Goal: Task Accomplishment & Management: Manage account settings

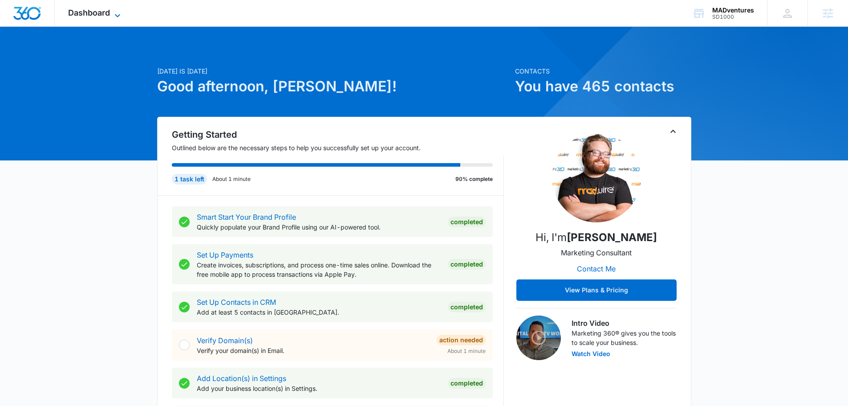
click at [119, 9] on div "Dashboard Apps Reputation Websites Forms CRM Email Social Shop Content Ads Inte…" at bounding box center [95, 13] width 81 height 26
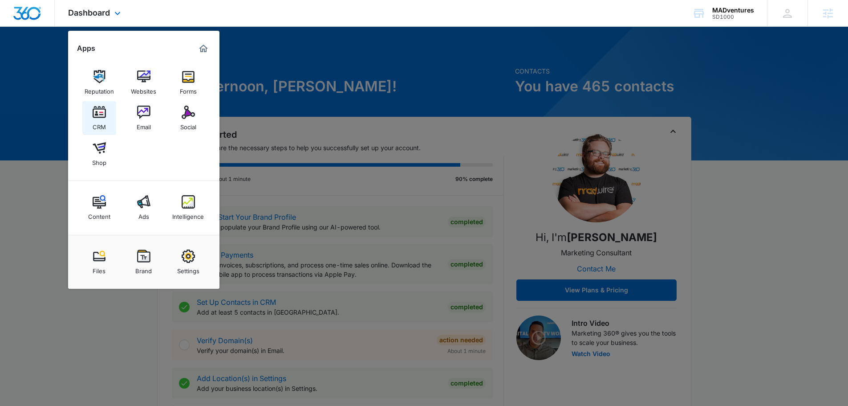
click at [92, 114] on link "CRM" at bounding box center [99, 118] width 34 height 34
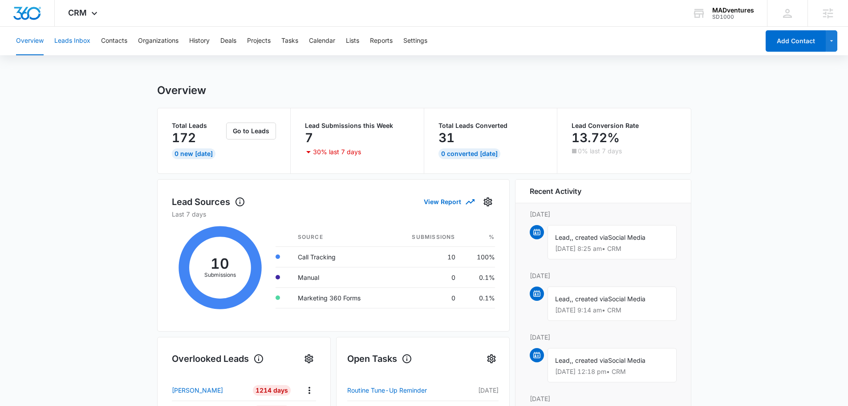
click at [74, 37] on button "Leads Inbox" at bounding box center [72, 41] width 36 height 28
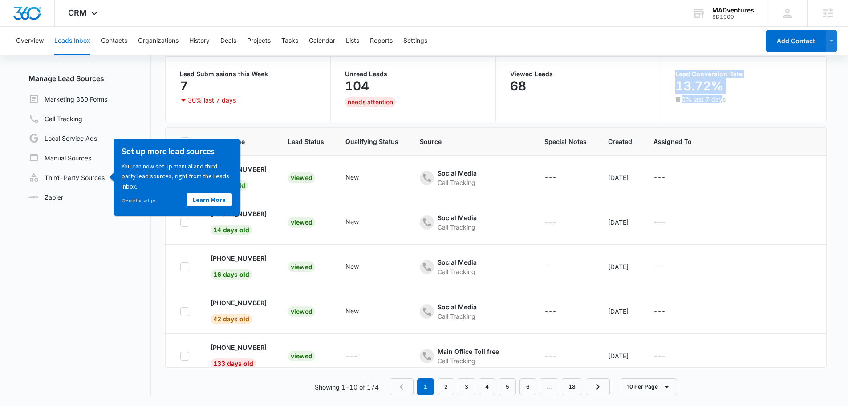
drag, startPoint x: 671, startPoint y: 70, endPoint x: 721, endPoint y: 104, distance: 60.6
click at [721, 104] on div "Lead Conversion Rate 13.72% 0% last 7 days" at bounding box center [743, 89] width 165 height 65
click at [721, 122] on div "Leads Lead Filters Lead Submissions this Week 7 30% last 7 days Unread Leads 10…" at bounding box center [496, 197] width 662 height 396
click at [119, 38] on button "Contacts" at bounding box center [114, 41] width 26 height 28
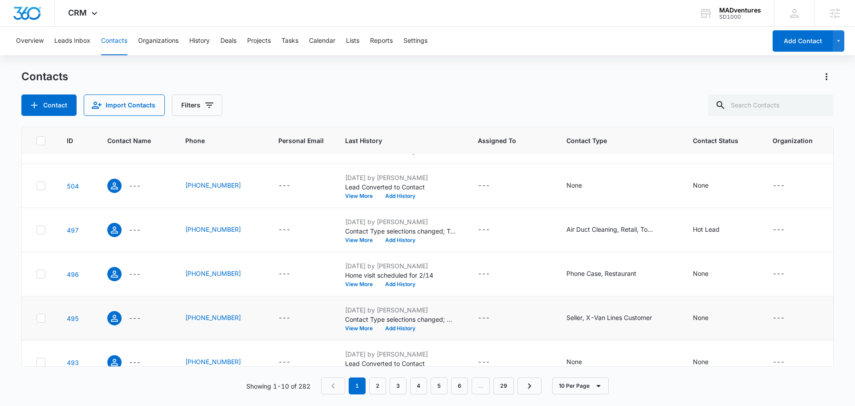
scroll to position [236, 0]
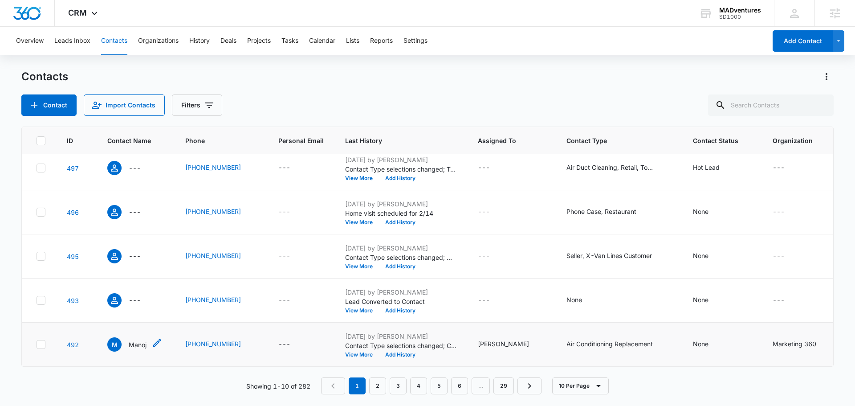
click at [133, 342] on p "Manoj" at bounding box center [138, 344] width 18 height 9
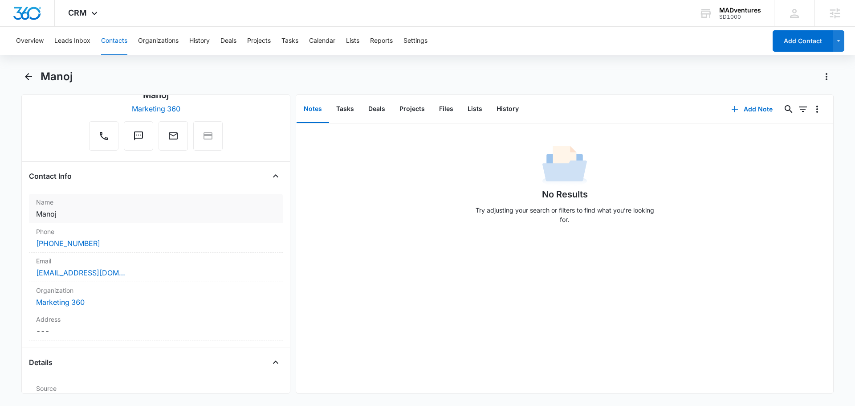
scroll to position [89, 0]
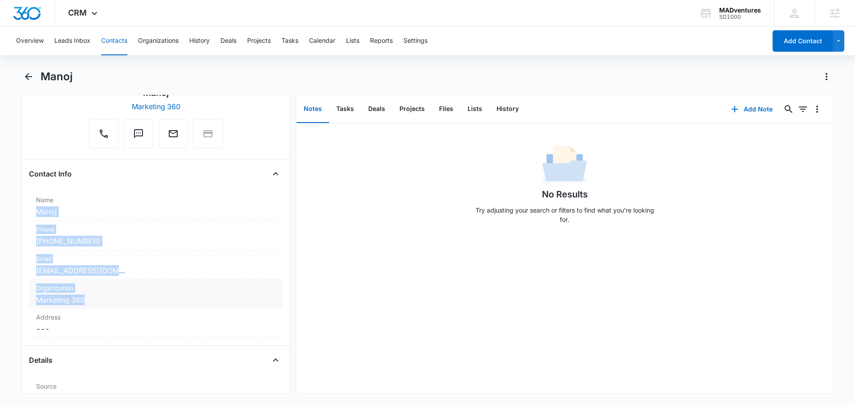
drag, startPoint x: 32, startPoint y: 208, endPoint x: 111, endPoint y: 303, distance: 124.2
click at [111, 303] on dl "Name Cancel Save Changes Manoj Phone Cancel Save Changes (954) 698-6949 Email C…" at bounding box center [156, 264] width 254 height 146
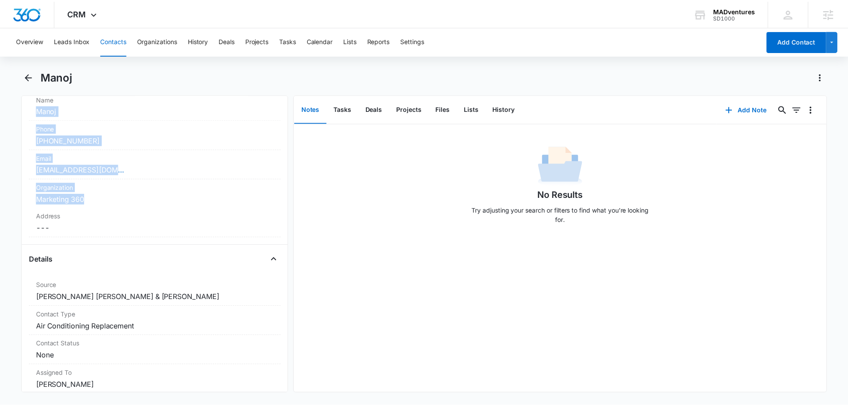
scroll to position [312, 0]
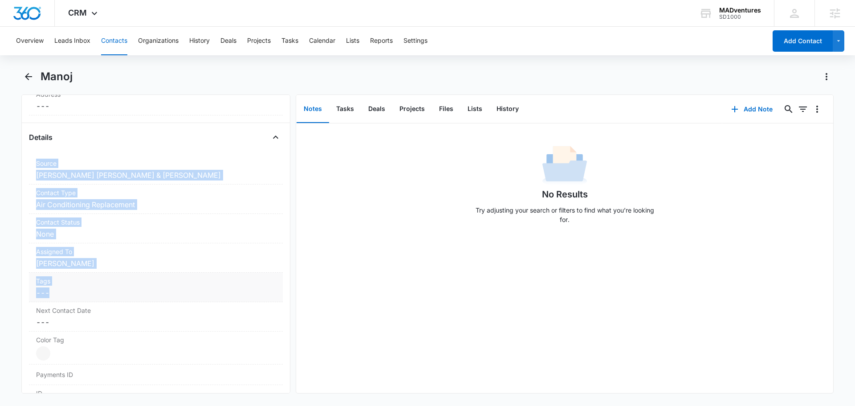
drag, startPoint x: 29, startPoint y: 166, endPoint x: 116, endPoint y: 295, distance: 156.0
click at [116, 295] on dl "Source Cancel Save Changes Buckley Miller & Wright Contact Type Cancel Save Cha…" at bounding box center [156, 299] width 254 height 288
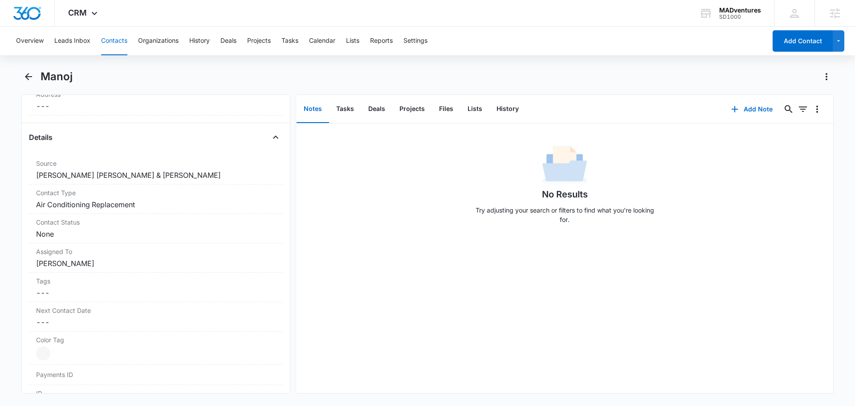
click at [480, 259] on div "No Results Try adjusting your search or filters to find what you’re looking for." at bounding box center [564, 257] width 537 height 269
drag, startPoint x: 43, startPoint y: 207, endPoint x: 141, endPoint y: 205, distance: 98.4
click at [141, 205] on dd "Cancel Save Changes Air Conditioning Replacement" at bounding box center [156, 204] width 240 height 11
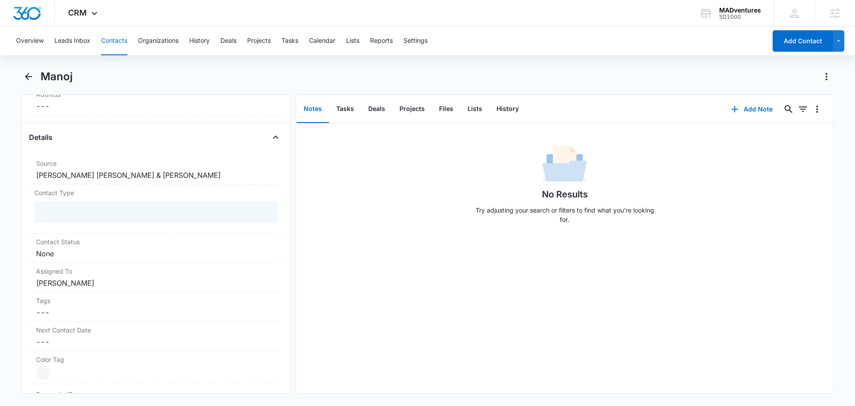
click at [382, 233] on div "No Results Try adjusting your search or filters to find what you’re looking for." at bounding box center [564, 257] width 537 height 269
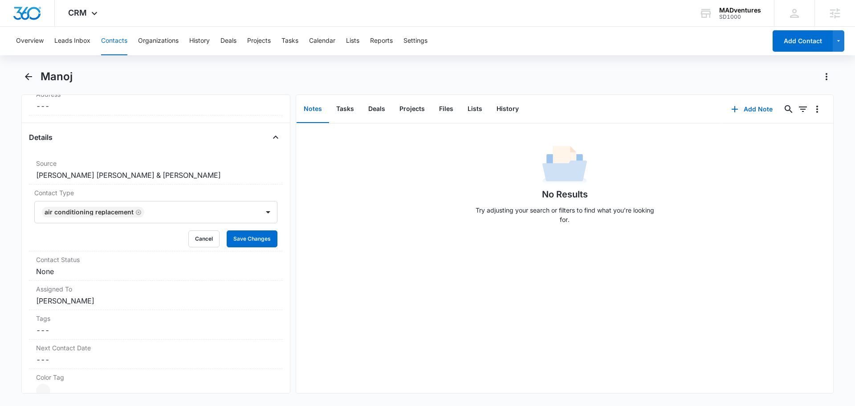
click at [353, 190] on div "No Results Try adjusting your search or filters to find what you’re looking for." at bounding box center [564, 187] width 537 height 88
click at [352, 108] on button "Tasks" at bounding box center [345, 109] width 32 height 28
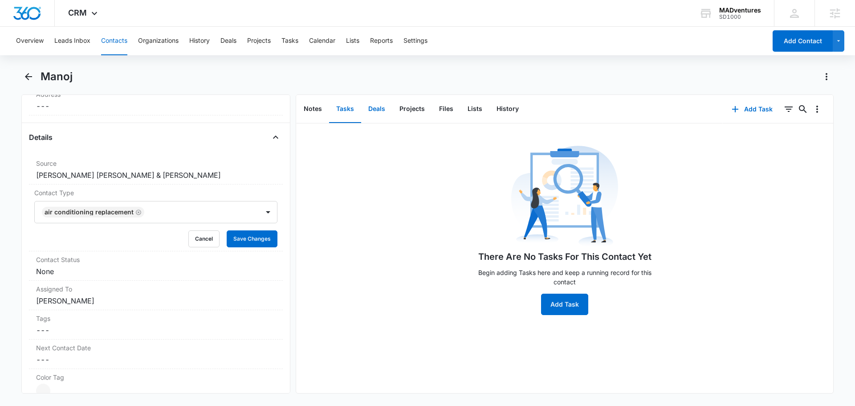
click at [378, 104] on button "Deals" at bounding box center [376, 109] width 31 height 28
click at [418, 110] on button "Projects" at bounding box center [412, 109] width 40 height 28
click at [450, 106] on button "Files" at bounding box center [446, 109] width 28 height 28
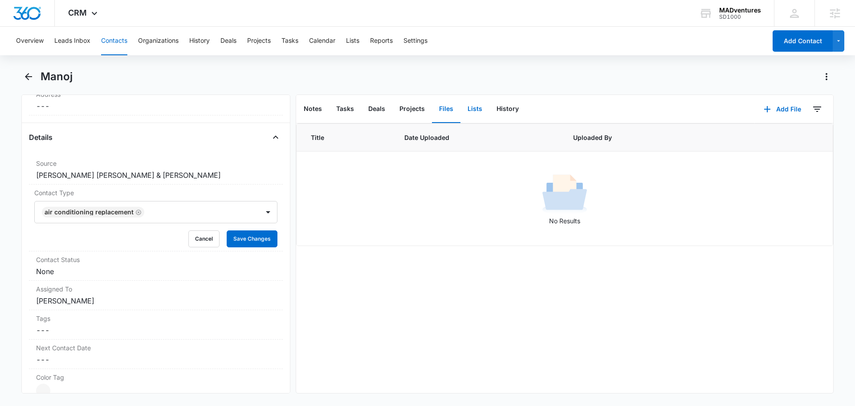
click at [476, 112] on button "Lists" at bounding box center [474, 109] width 29 height 28
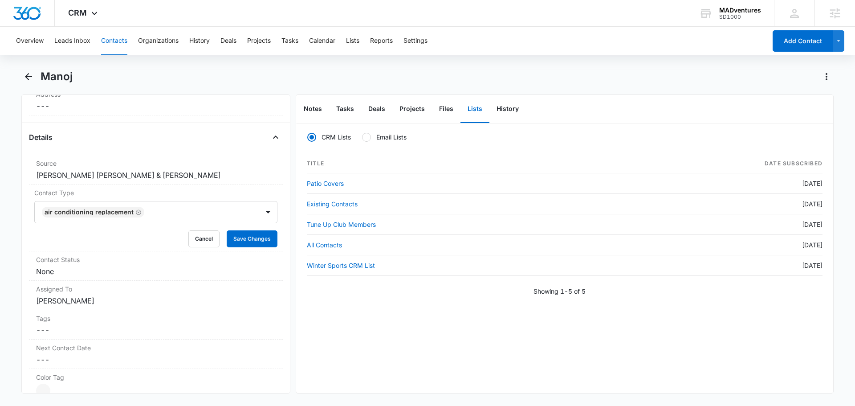
click at [413, 67] on div "Overview Leads Inbox Contacts Organizations History Deals Projects Tasks Calend…" at bounding box center [427, 215] width 855 height 377
click at [96, 11] on icon at bounding box center [94, 15] width 11 height 11
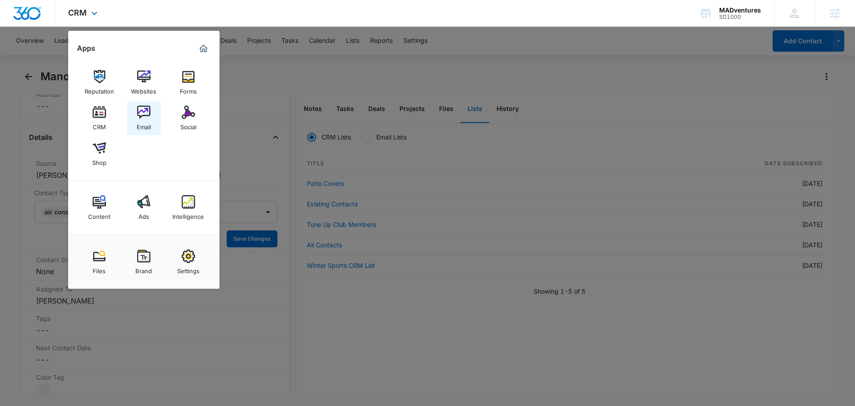
click at [146, 113] on img at bounding box center [143, 112] width 13 height 13
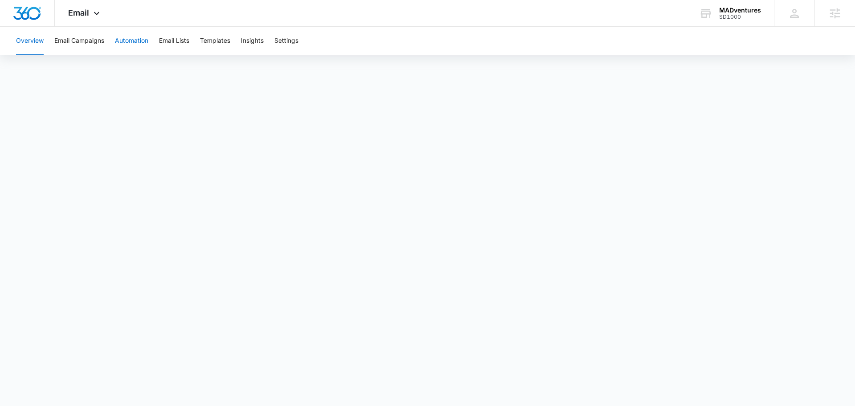
click at [143, 39] on button "Automation" at bounding box center [131, 41] width 33 height 28
click at [96, 11] on icon at bounding box center [96, 15] width 11 height 11
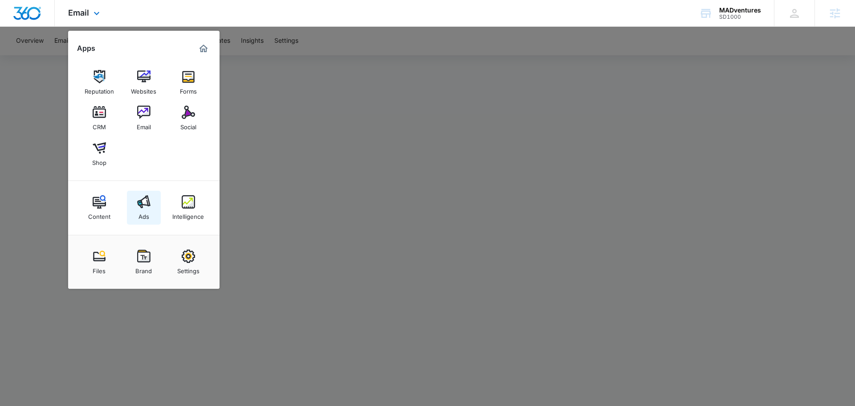
click at [143, 204] on img at bounding box center [143, 201] width 13 height 13
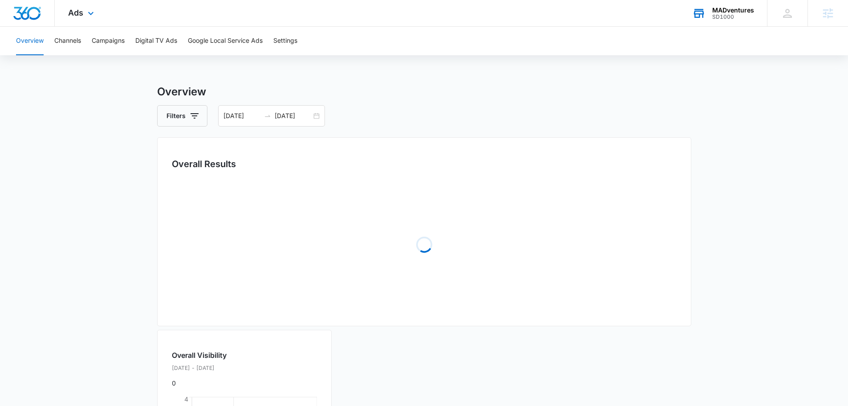
click at [725, 12] on div "MADventures" at bounding box center [733, 10] width 42 height 7
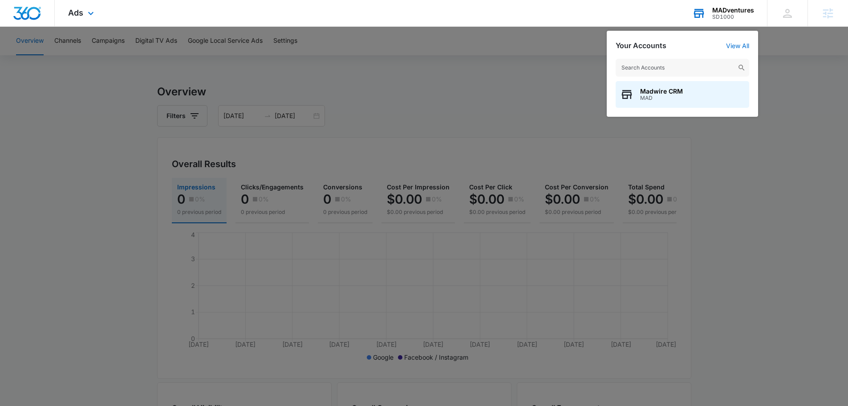
click at [667, 63] on input "text" at bounding box center [683, 68] width 134 height 18
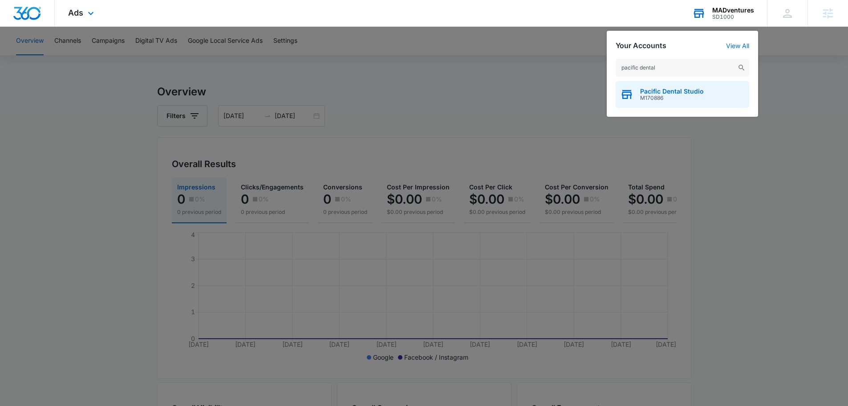
type input "pacific dental"
click at [665, 88] on span "Pacific Dental Studio" at bounding box center [672, 91] width 64 height 7
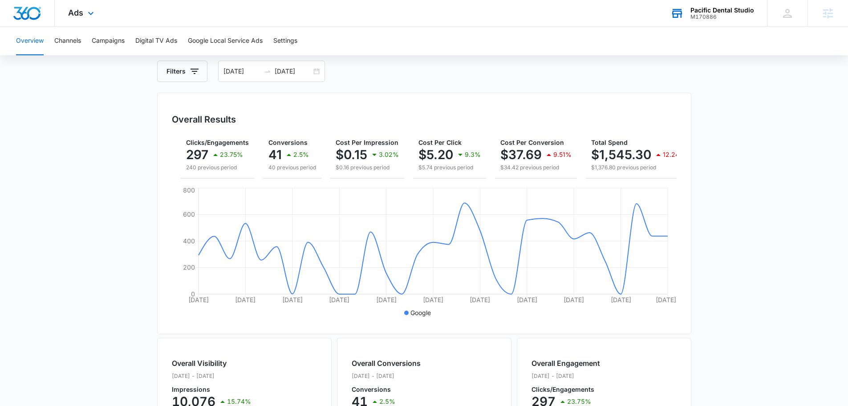
scroll to position [0, 80]
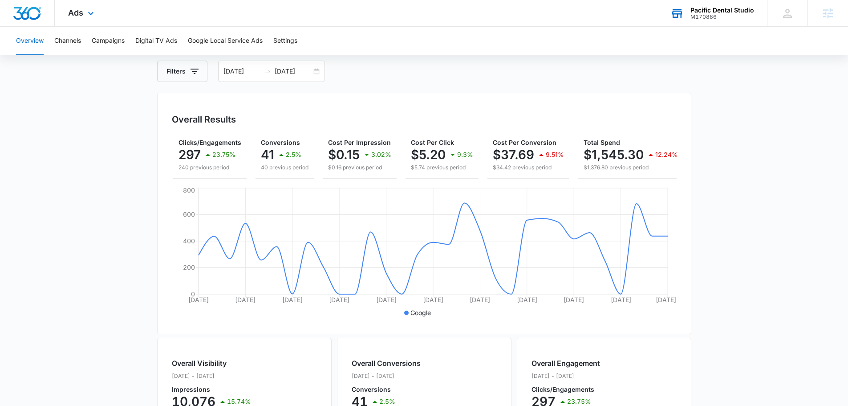
click at [763, 247] on main "Overview Filters 07/14/2025 08/13/2025 Overall Results Impressions 10.1k 15.74%…" at bounding box center [424, 358] width 848 height 639
click at [123, 37] on button "Campaigns" at bounding box center [108, 41] width 33 height 28
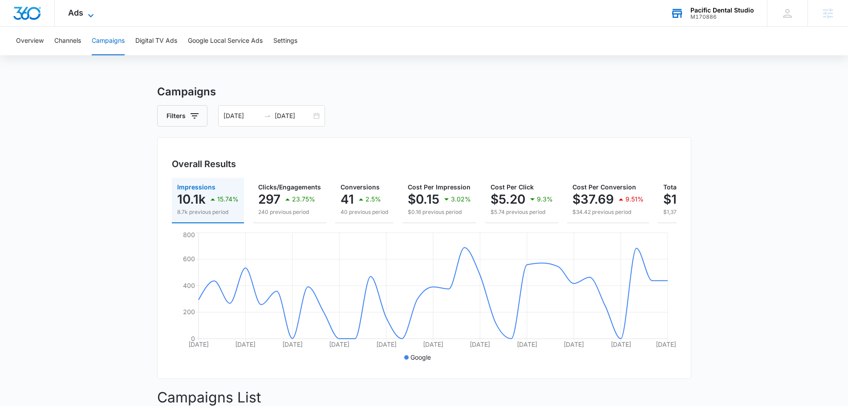
click at [79, 16] on span "Ads" at bounding box center [75, 12] width 15 height 9
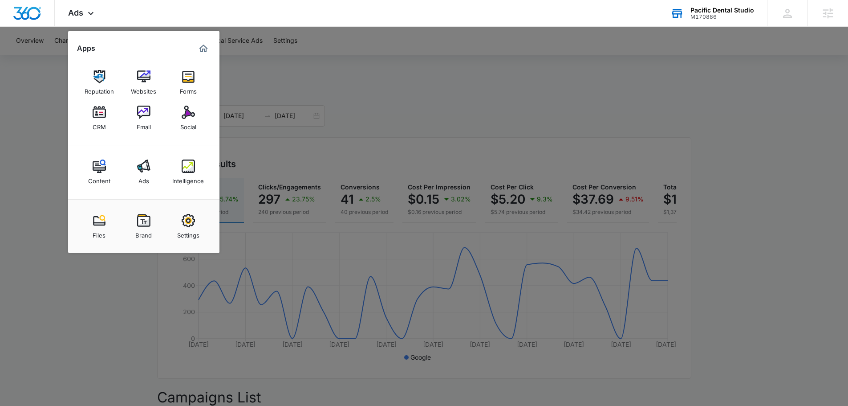
click at [59, 154] on div at bounding box center [424, 203] width 848 height 406
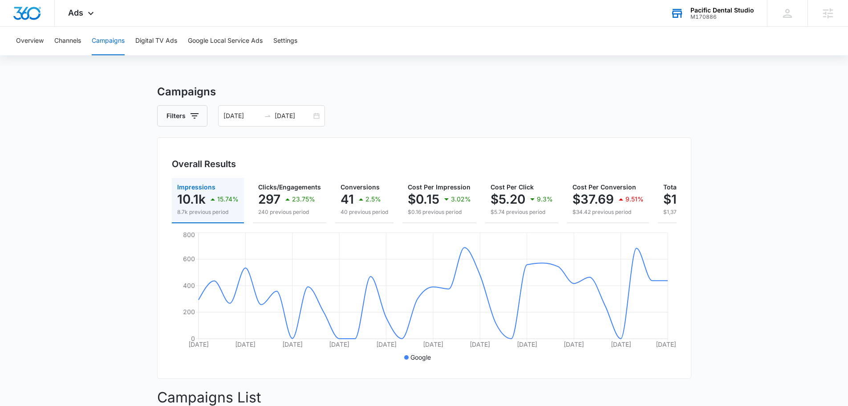
click at [487, 40] on div "Overview Channels Campaigns Digital TV Ads Google Local Service Ads Settings" at bounding box center [424, 41] width 827 height 28
click at [487, 39] on div "Overview Channels Campaigns Digital TV Ads Google Local Service Ads Settings" at bounding box center [424, 41] width 827 height 28
click at [488, 29] on div "Overview Channels Campaigns Digital TV Ads Google Local Service Ads Settings" at bounding box center [424, 41] width 827 height 28
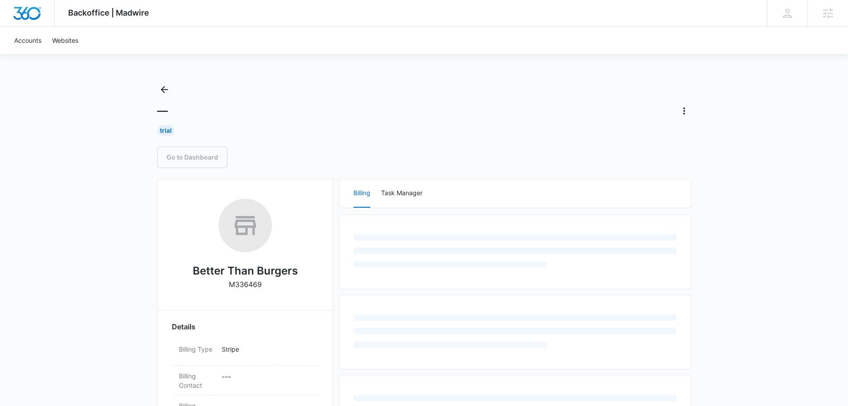
click at [68, 224] on div "Backoffice | Madwire Apps Settings TH [PERSON_NAME] [PERSON_NAME][EMAIL_ADDRESS…" at bounding box center [424, 337] width 848 height 674
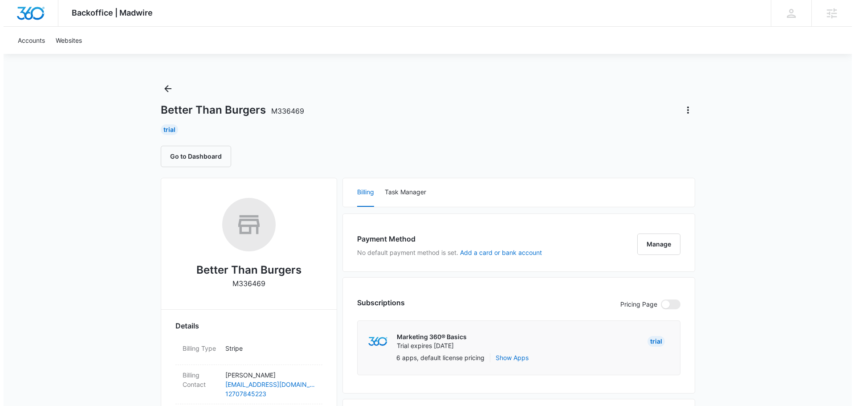
scroll to position [134, 0]
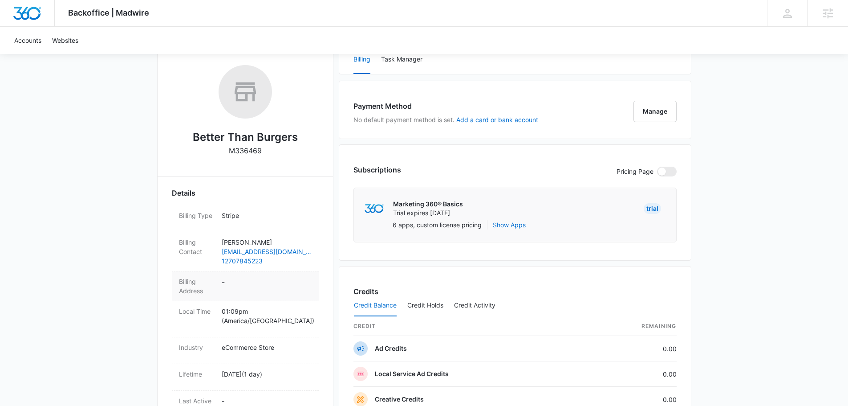
click at [243, 289] on dd "-" at bounding box center [267, 285] width 90 height 19
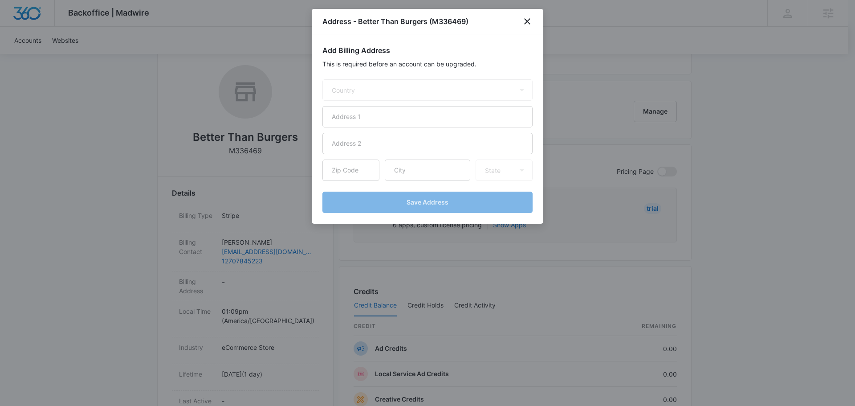
select select "US"
click at [366, 111] on input "text" at bounding box center [427, 116] width 210 height 21
paste input "[STREET_ADDRESS]"
type input "[STREET_ADDRESS]"
click at [352, 171] on input "text" at bounding box center [350, 169] width 57 height 21
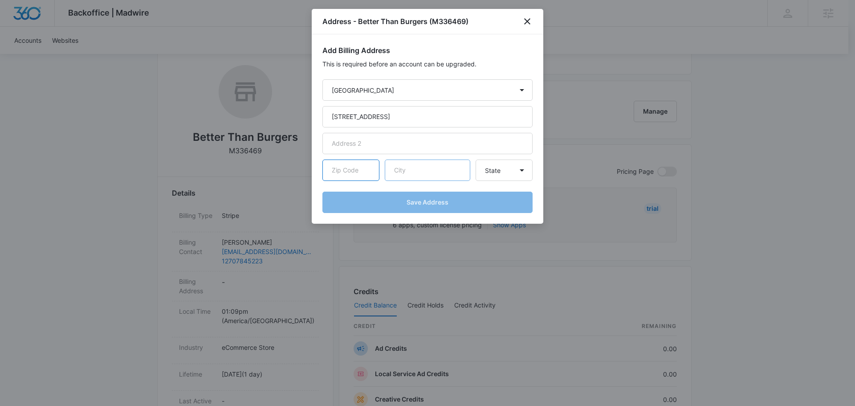
paste input "42171"
type input "42171"
click at [437, 164] on input "text" at bounding box center [427, 169] width 85 height 21
click at [510, 171] on select "State [US_STATE] [US_STATE] [US_STATE] [US_STATE] [US_STATE] [US_STATE] [US_STA…" at bounding box center [504, 169] width 57 height 21
drag, startPoint x: 445, startPoint y: 171, endPoint x: 307, endPoint y: 176, distance: 138.1
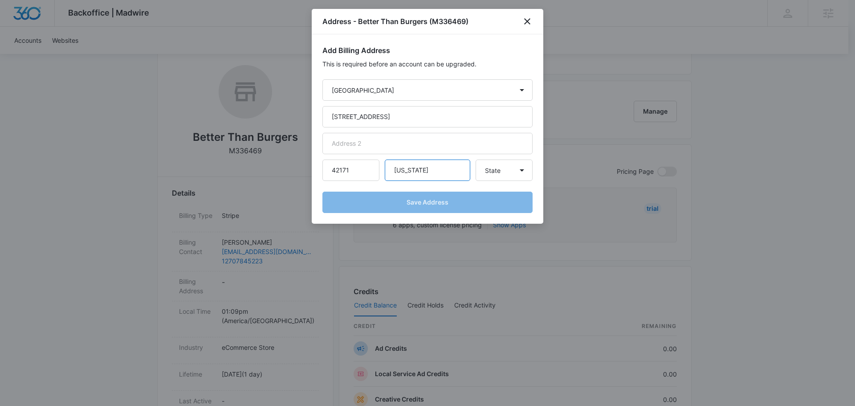
click at [308, 178] on body "Backoffice | Madwire Apps Settings TH [PERSON_NAME] [PERSON_NAME][EMAIL_ADDRESS…" at bounding box center [427, 314] width 855 height 896
type input "[GEOGRAPHIC_DATA]"
click at [510, 166] on select "State [US_STATE] [US_STATE] [US_STATE] [US_STATE] [US_STATE] [US_STATE] [US_STA…" at bounding box center [504, 169] width 57 height 21
select select "KY"
click at [476, 159] on select "State [US_STATE] [US_STATE] [US_STATE] [US_STATE] [US_STATE] [US_STATE] [US_STA…" at bounding box center [504, 169] width 57 height 21
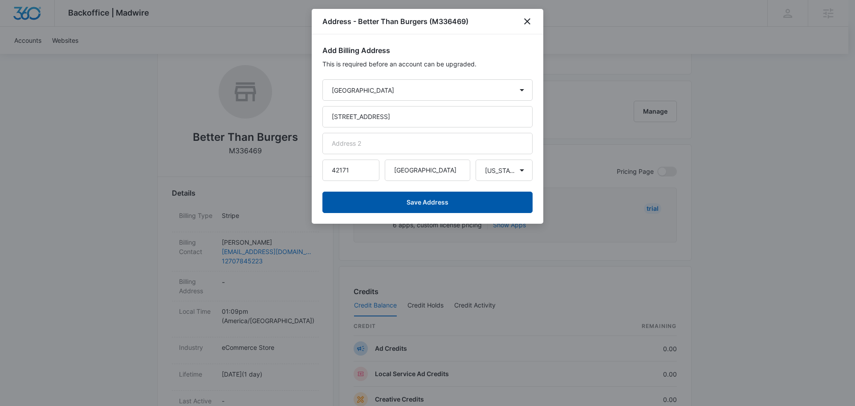
click at [436, 193] on button "Save Address" at bounding box center [427, 201] width 210 height 21
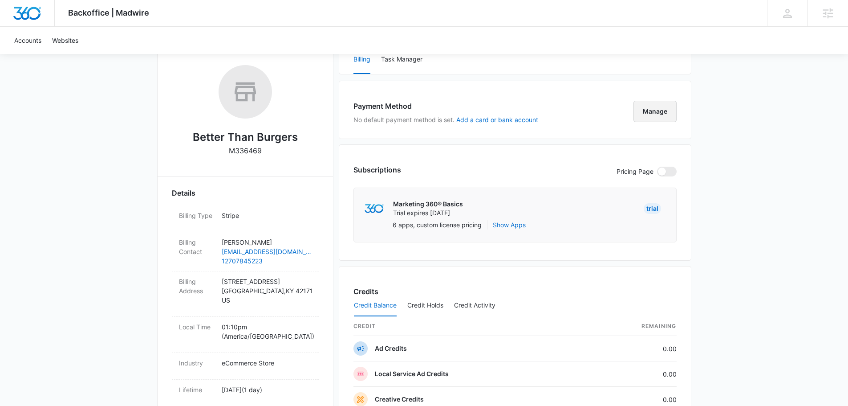
click at [651, 111] on button "Manage" at bounding box center [655, 111] width 43 height 21
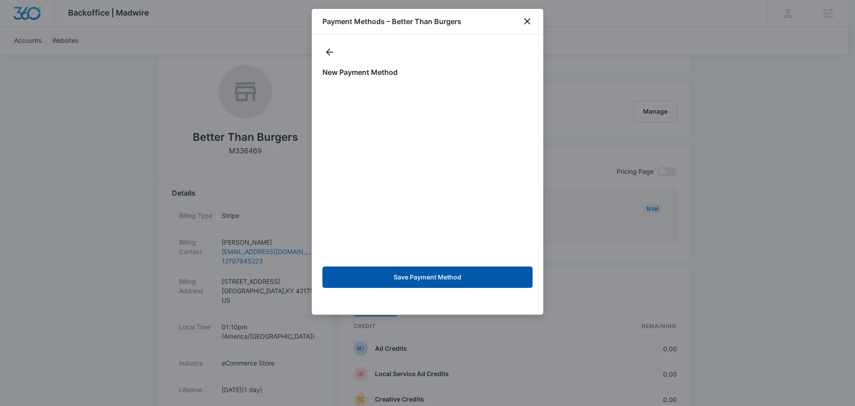
click at [427, 276] on button "Save Payment Method" at bounding box center [427, 276] width 210 height 21
